Goal: Information Seeking & Learning: Learn about a topic

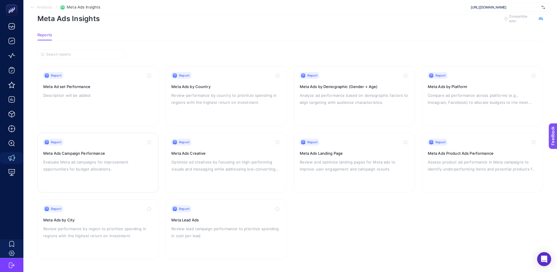
scroll to position [15, 0]
click at [81, 86] on h3 "Meta Ad set Performance" at bounding box center [97, 86] width 109 height 6
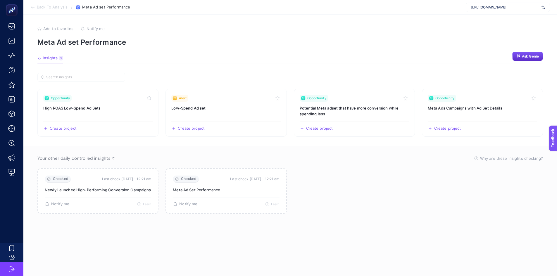
click at [44, 6] on span "Back To Analysis" at bounding box center [52, 7] width 31 height 5
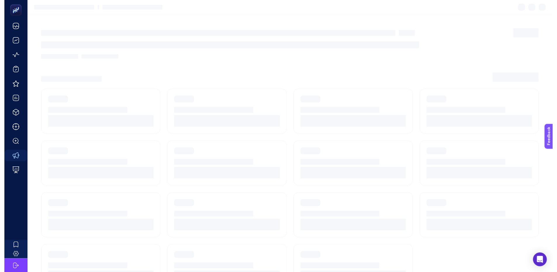
scroll to position [15, 0]
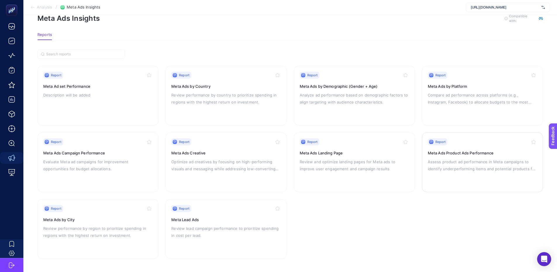
click at [443, 162] on p "Assess product ad performance in Meta campaigns to identify underperforming ite…" at bounding box center [482, 165] width 109 height 14
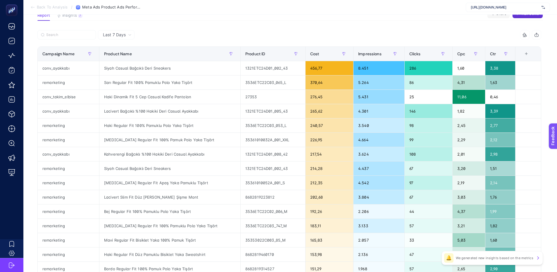
scroll to position [48, 0]
click at [153, 95] on div "Haki Dinamik Fit 5 Cep Casual Kadife Pantolon" at bounding box center [169, 96] width 141 height 14
click at [195, 96] on div "Haki Dinamik Fit 5 Cep Casual Kadife Pantolon" at bounding box center [169, 96] width 141 height 14
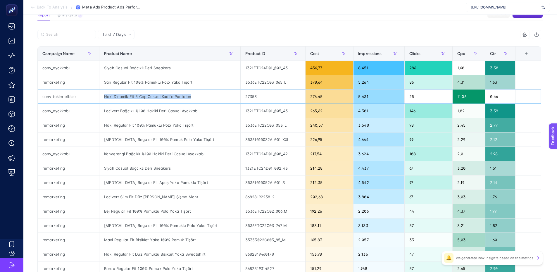
drag, startPoint x: 195, startPoint y: 96, endPoint x: 103, endPoint y: 100, distance: 92.7
click at [103, 100] on div "Haki Dinamik Fit 5 Cep Casual Kadife Pantolon" at bounding box center [169, 96] width 141 height 14
copy div "Haki Dinamik Fit 5 Cep Casual Kadife Pantolon"
click at [255, 97] on div "27353" at bounding box center [273, 96] width 65 height 14
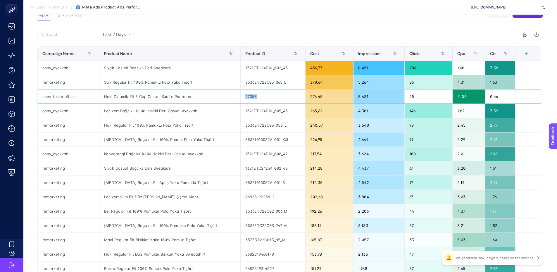
copy div "27353"
